Goal: Transaction & Acquisition: Purchase product/service

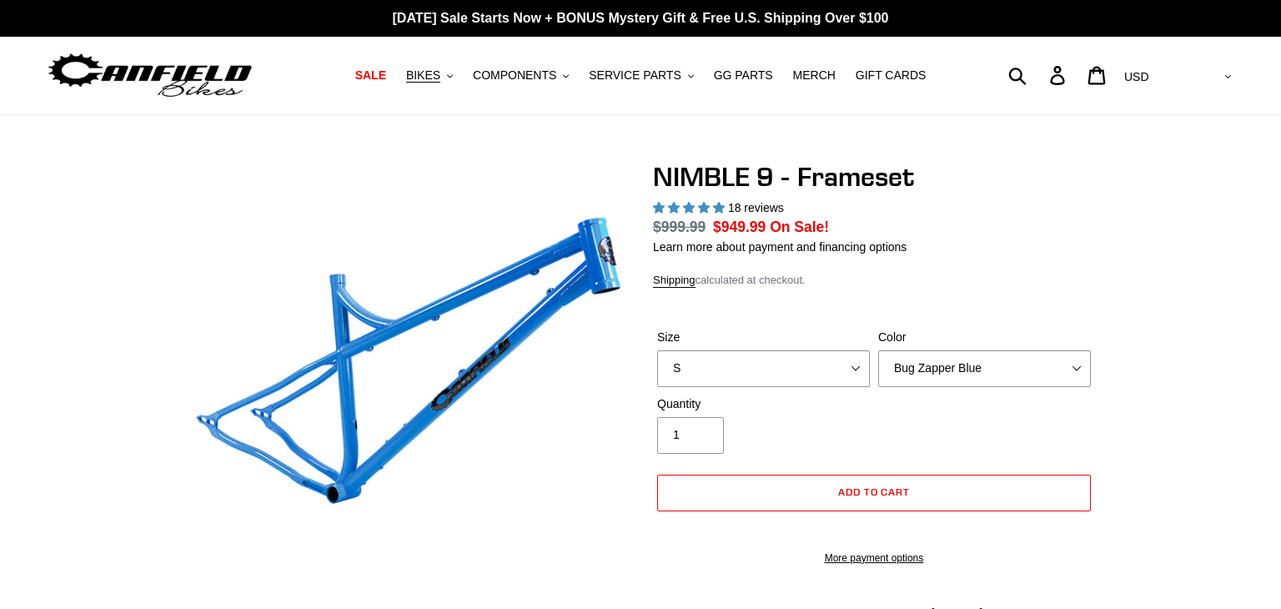
select select "highest-rating"
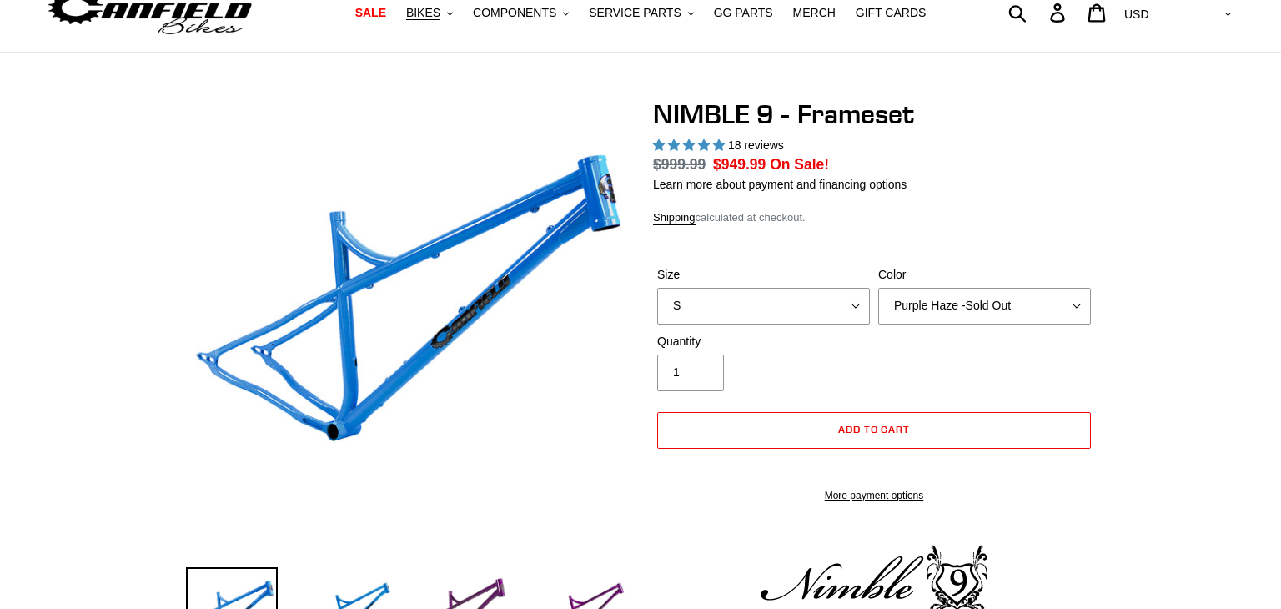
click at [878, 288] on select "Bug Zapper Blue Purple Haze -Sold Out Galaxy Black" at bounding box center [984, 306] width 213 height 37
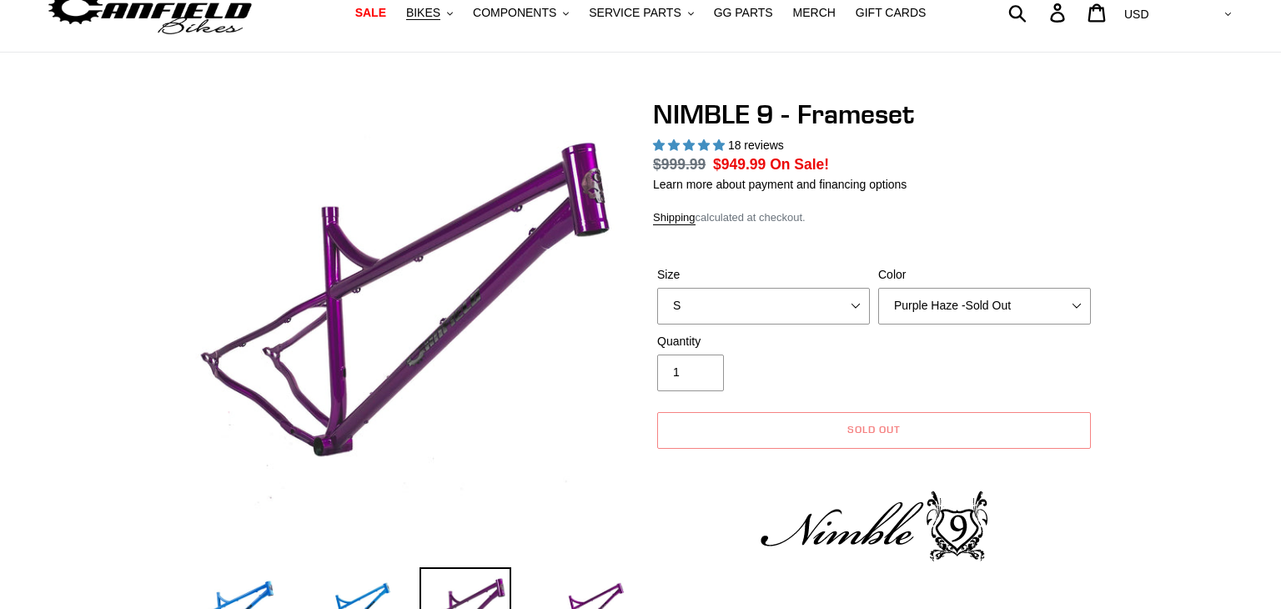
click at [923, 306] on select "Bug Zapper Blue Purple Haze -Sold Out Galaxy Black" at bounding box center [984, 306] width 213 height 37
select select "Galaxy Black"
click at [878, 288] on select "Bug Zapper Blue Purple Haze -Sold Out Galaxy Black" at bounding box center [984, 306] width 213 height 37
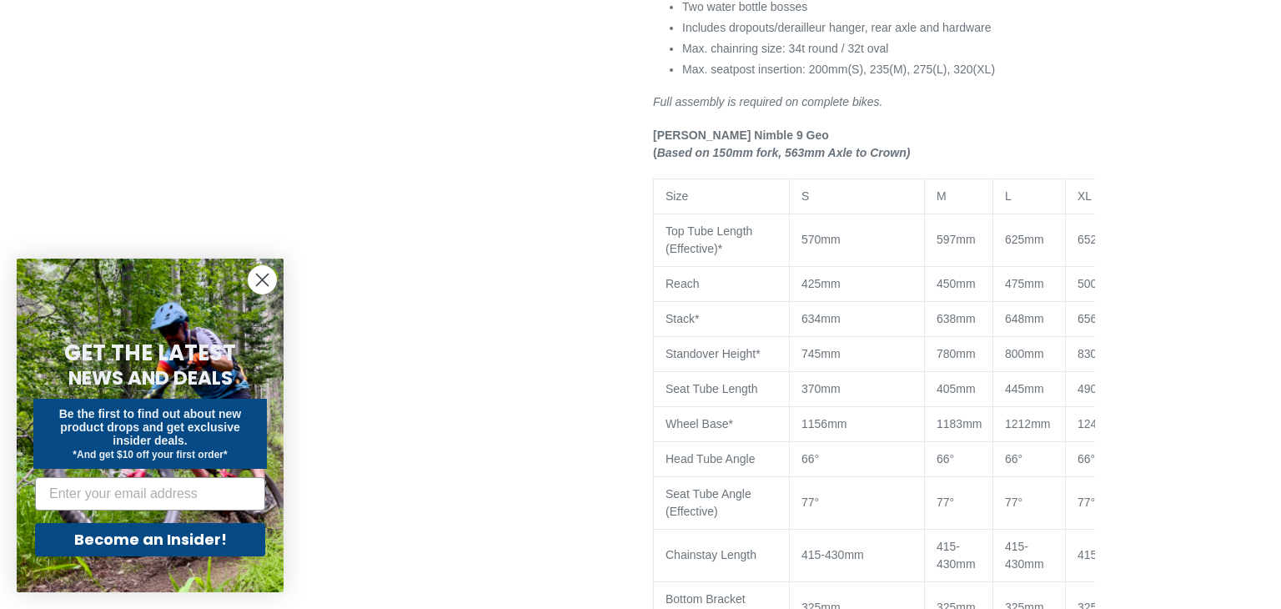
scroll to position [1311, 0]
